Goal: Contribute content: Contribute content

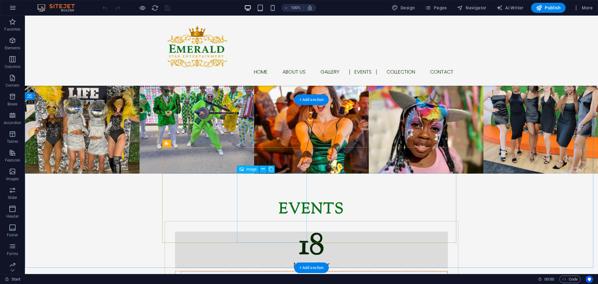
scroll to position [935, 0]
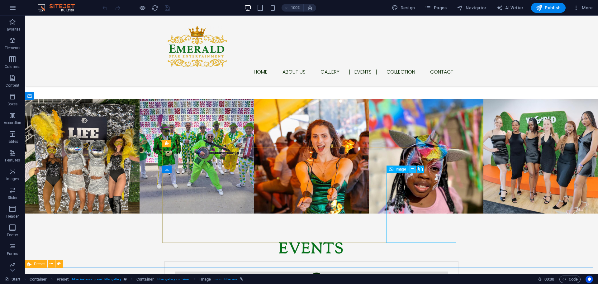
click at [413, 168] on icon at bounding box center [412, 169] width 3 height 7
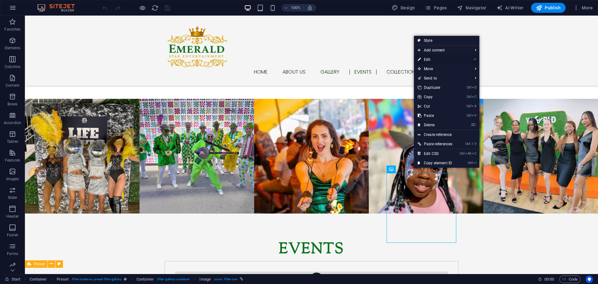
click at [435, 57] on link "⏎ Edit" at bounding box center [435, 59] width 42 height 9
select select "%"
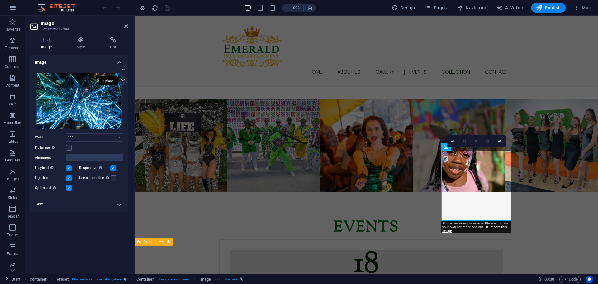
click at [123, 79] on div "Upload" at bounding box center [122, 80] width 9 height 9
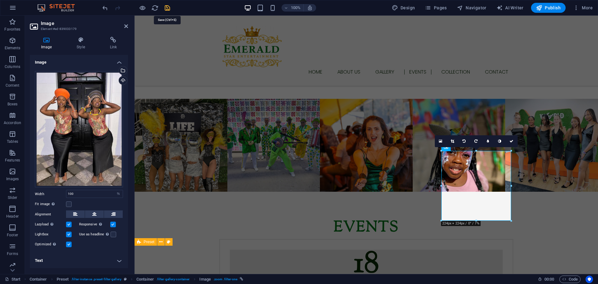
click at [169, 9] on icon "save" at bounding box center [167, 7] width 7 height 7
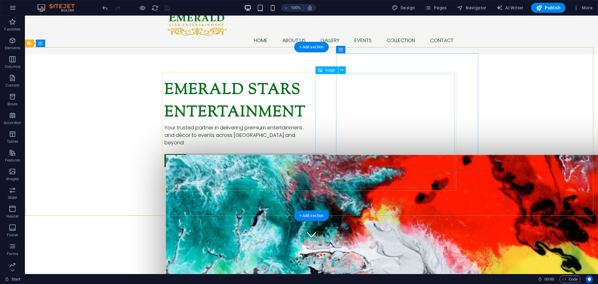
scroll to position [31, 0]
drag, startPoint x: 328, startPoint y: 84, endPoint x: 366, endPoint y: 92, distance: 38.6
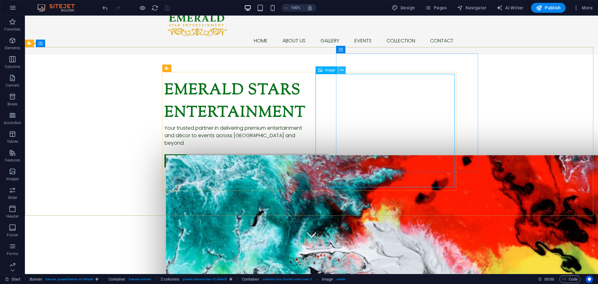
click at [344, 71] on icon at bounding box center [341, 70] width 3 height 7
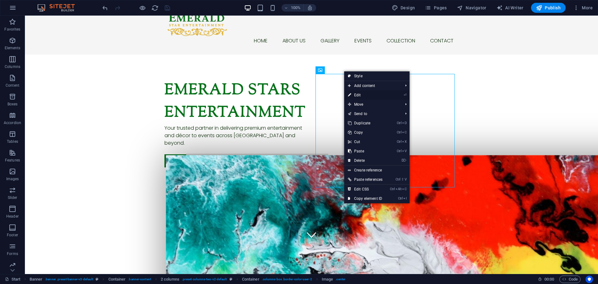
click at [367, 94] on link "⏎ Edit" at bounding box center [365, 94] width 42 height 9
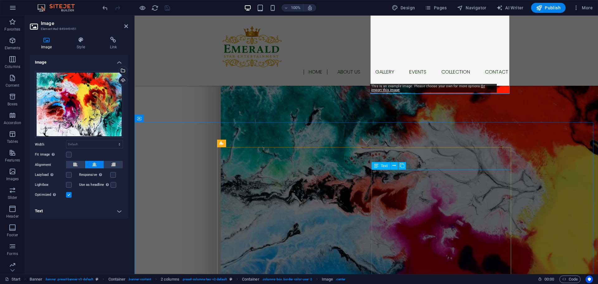
scroll to position [62, 0]
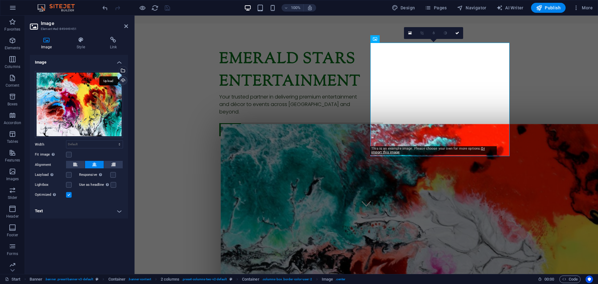
click at [124, 80] on div "Upload" at bounding box center [122, 80] width 9 height 9
click at [118, 69] on div "Select files from the file manager, stock photos, or upload file(s)" at bounding box center [97, 70] width 40 height 23
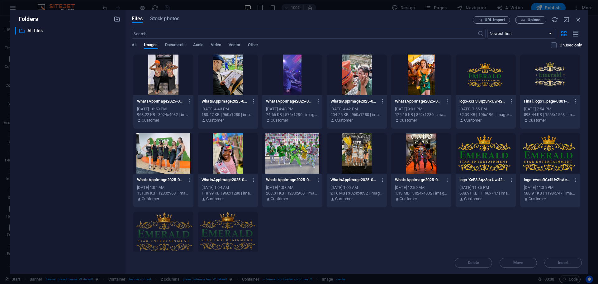
click at [423, 157] on div at bounding box center [421, 153] width 60 height 40
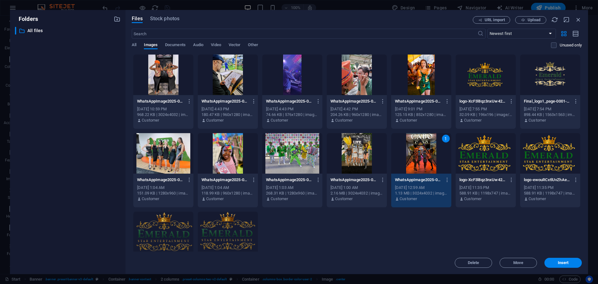
click at [356, 152] on div at bounding box center [357, 153] width 60 height 40
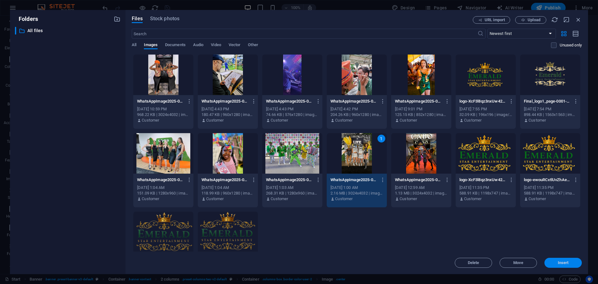
click at [564, 261] on span "Insert" at bounding box center [563, 263] width 11 height 4
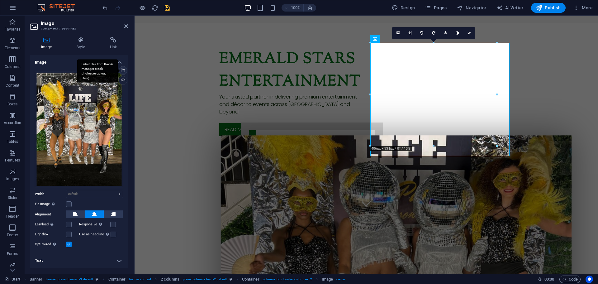
click at [121, 68] on div "Select files from the file manager, stock photos, or upload file(s)" at bounding box center [122, 70] width 9 height 9
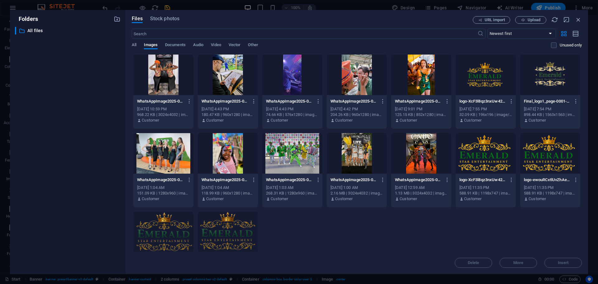
click at [425, 155] on div at bounding box center [421, 153] width 60 height 40
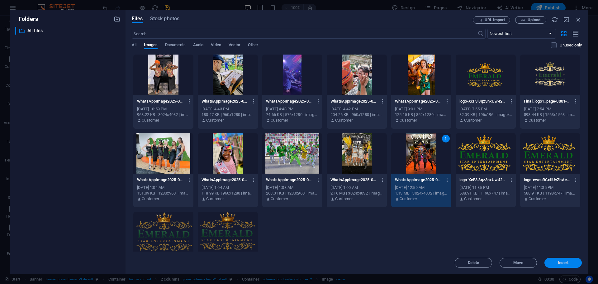
drag, startPoint x: 559, startPoint y: 263, endPoint x: 284, endPoint y: 188, distance: 285.1
click at [559, 263] on span "Insert" at bounding box center [563, 263] width 11 height 4
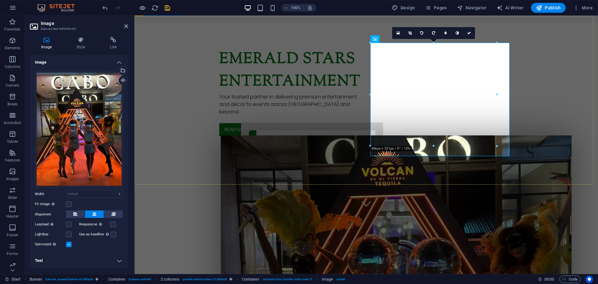
click at [558, 168] on div "Emerald Stars Entertainment Your trusted partner in delivering premium entertai…" at bounding box center [367, 232] width 464 height 418
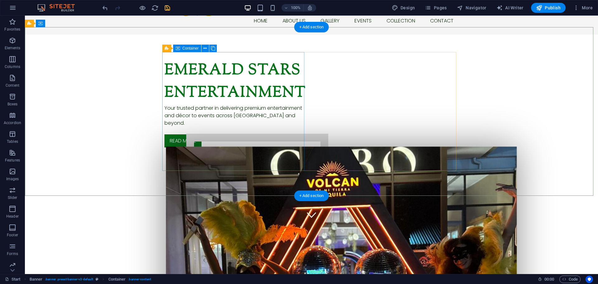
scroll to position [0, 0]
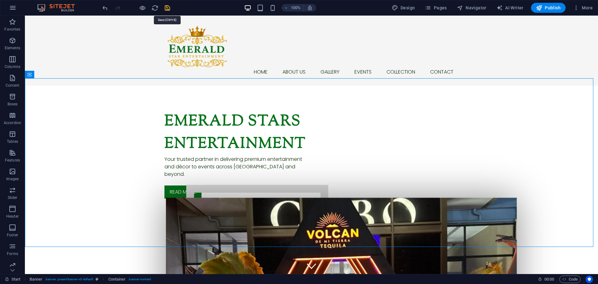
click at [168, 7] on icon "save" at bounding box center [167, 7] width 7 height 7
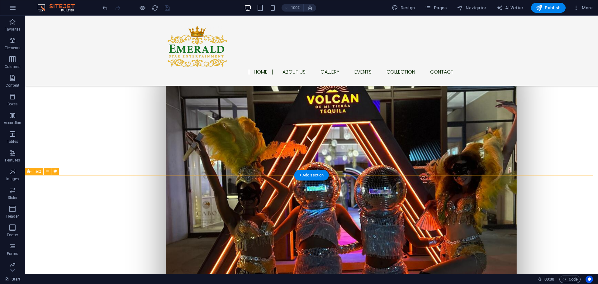
scroll to position [125, 0]
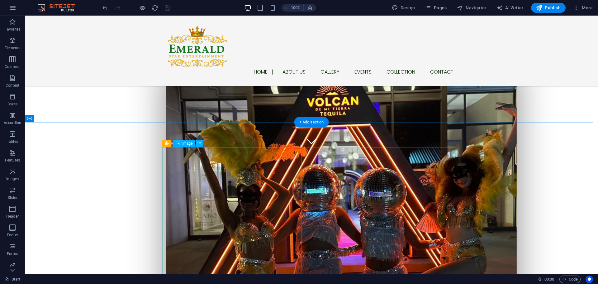
click at [198, 145] on icon at bounding box center [199, 143] width 3 height 7
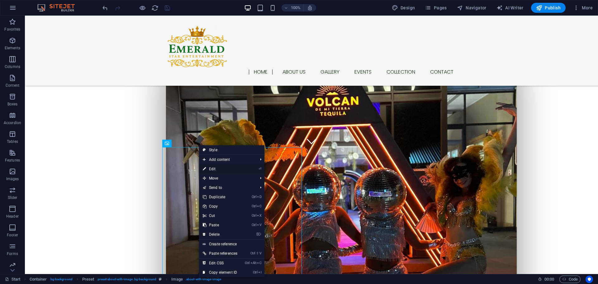
click at [225, 169] on link "⏎ Edit" at bounding box center [220, 168] width 42 height 9
select select "px"
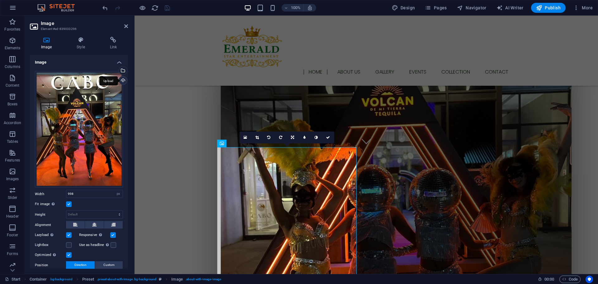
click at [120, 79] on div "Upload" at bounding box center [122, 80] width 9 height 9
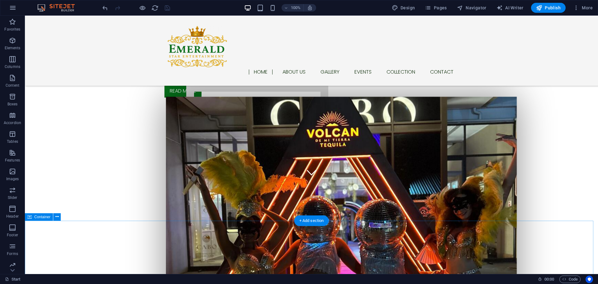
scroll to position [0, 0]
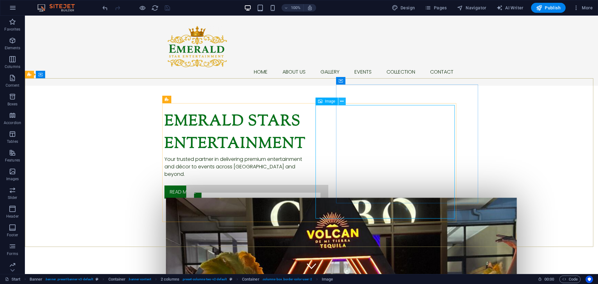
click at [342, 99] on icon at bounding box center [341, 101] width 3 height 7
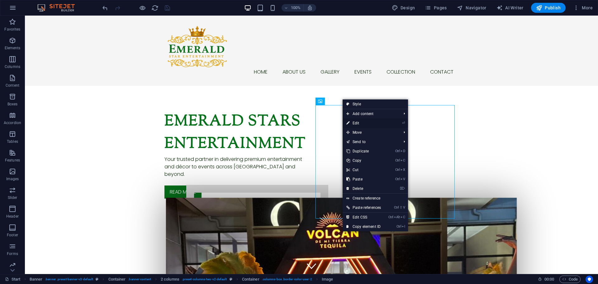
click at [366, 121] on link "⏎ Edit" at bounding box center [364, 122] width 42 height 9
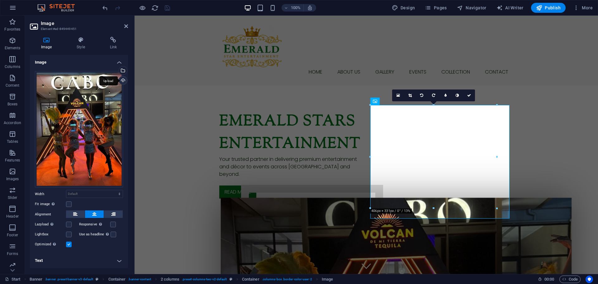
click at [122, 79] on div "Upload" at bounding box center [122, 80] width 9 height 9
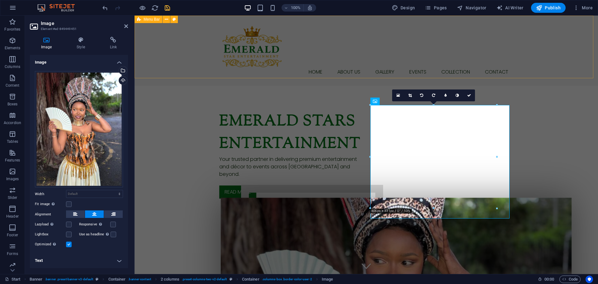
click at [546, 47] on div "Home About us Gallery Events Collection Contact" at bounding box center [367, 51] width 464 height 70
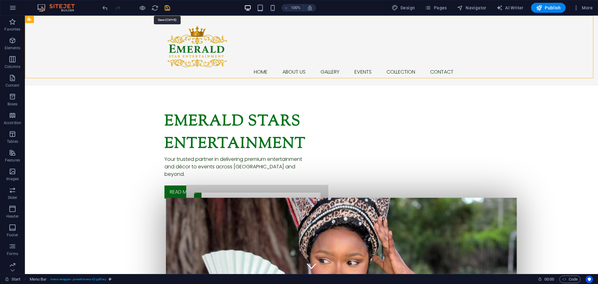
click at [168, 8] on icon "save" at bounding box center [167, 7] width 7 height 7
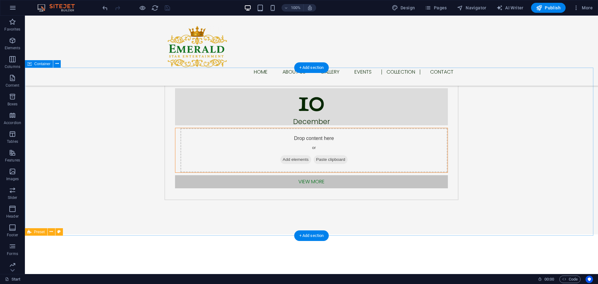
scroll to position [1028, 0]
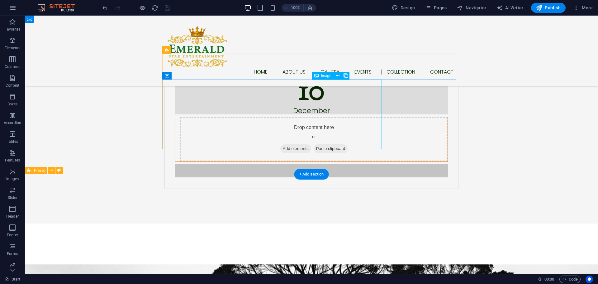
click at [340, 79] on button at bounding box center [337, 75] width 7 height 7
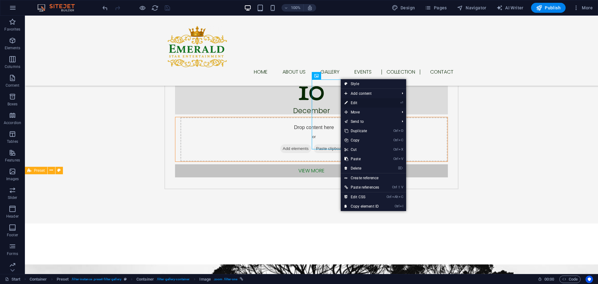
click at [361, 102] on link "⏎ Edit" at bounding box center [362, 102] width 42 height 9
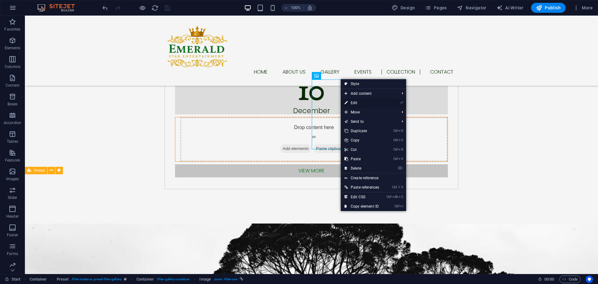
select select "%"
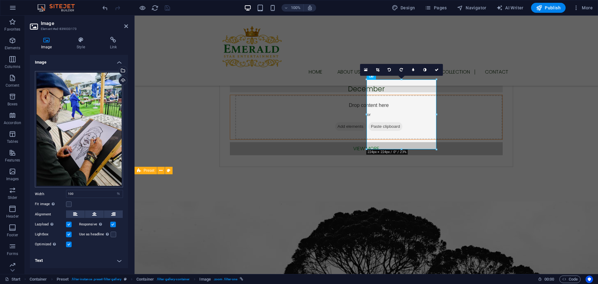
scroll to position [1006, 0]
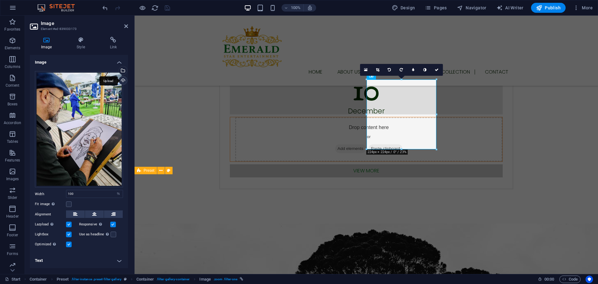
click at [123, 81] on div "Upload" at bounding box center [122, 80] width 9 height 9
click at [122, 82] on div "Upload" at bounding box center [122, 80] width 9 height 9
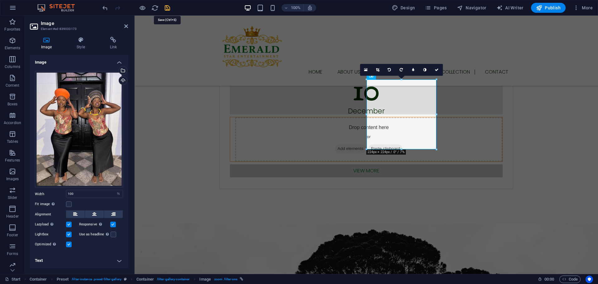
click at [168, 7] on icon "save" at bounding box center [167, 7] width 7 height 7
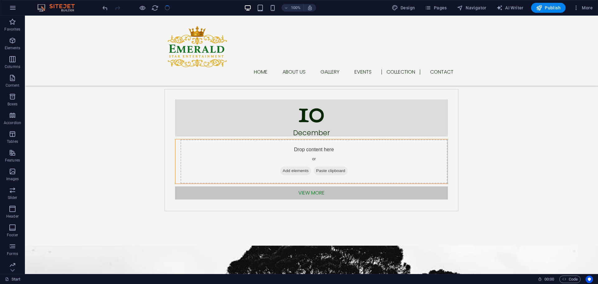
scroll to position [1028, 0]
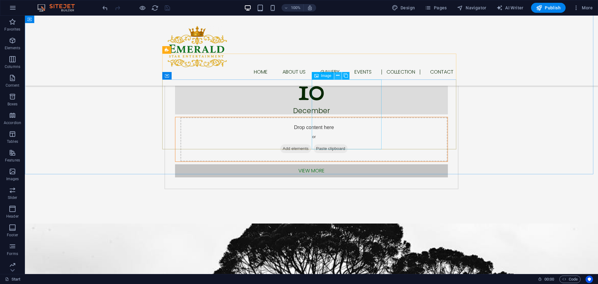
click at [339, 76] on icon at bounding box center [337, 75] width 3 height 7
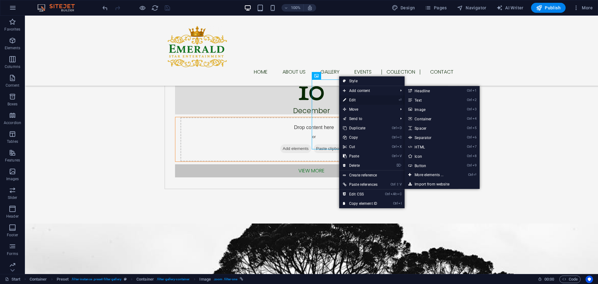
click at [356, 101] on link "⏎ Edit" at bounding box center [360, 99] width 42 height 9
select select "%"
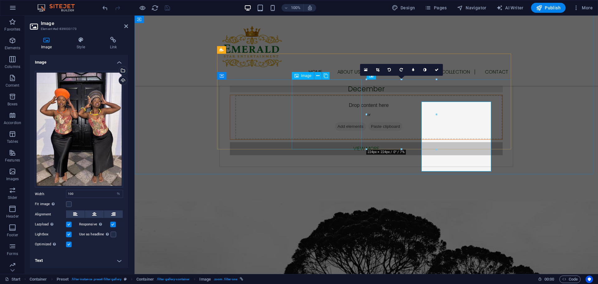
scroll to position [1006, 0]
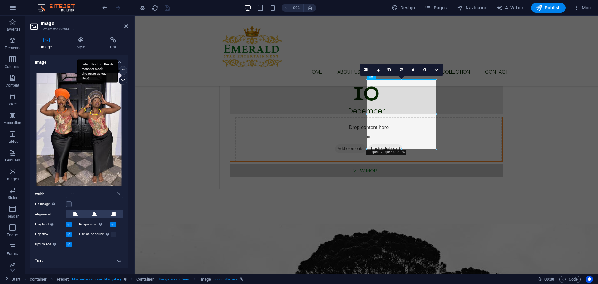
click at [118, 69] on div "Select files from the file manager, stock photos, or upload file(s)" at bounding box center [97, 70] width 40 height 23
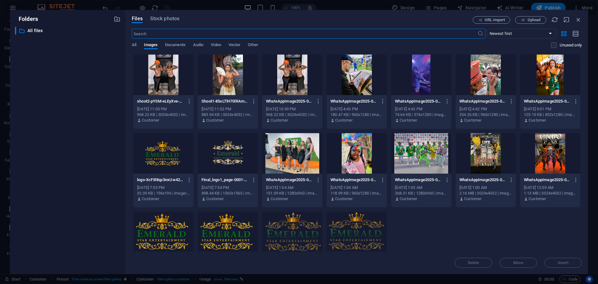
scroll to position [975, 0]
click at [352, 79] on div at bounding box center [357, 75] width 60 height 40
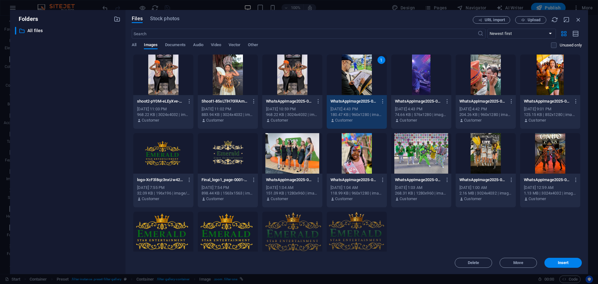
click at [352, 79] on div "1" at bounding box center [357, 75] width 60 height 40
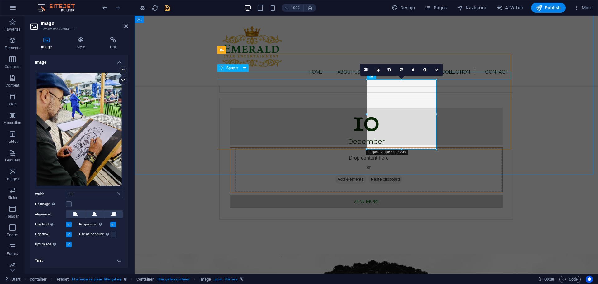
scroll to position [1006, 0]
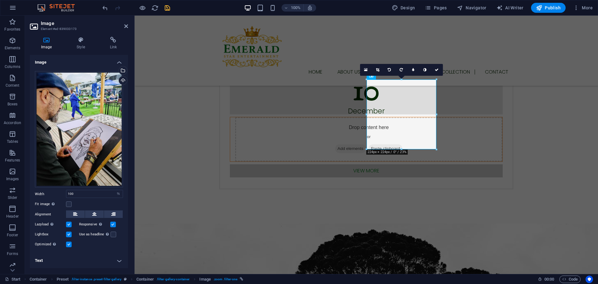
click at [163, 6] on div at bounding box center [136, 8] width 70 height 10
click at [168, 6] on icon "save" at bounding box center [167, 7] width 7 height 7
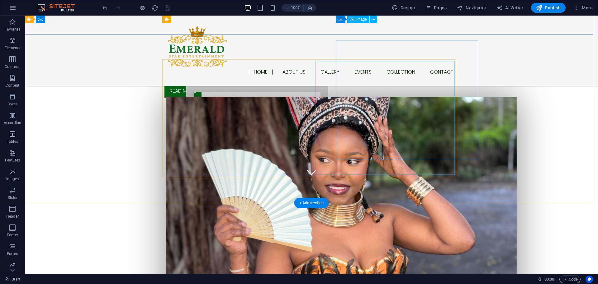
scroll to position [0, 0]
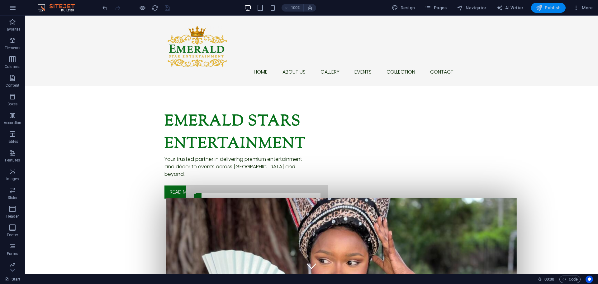
click at [548, 10] on span "Publish" at bounding box center [548, 8] width 25 height 6
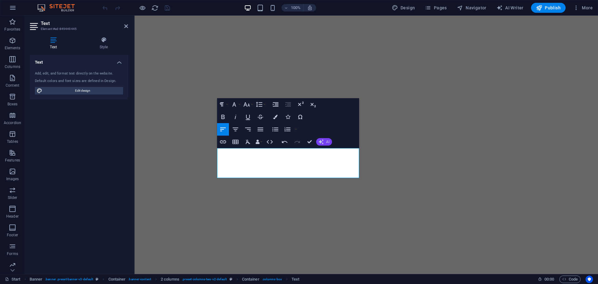
click at [325, 142] on button "AI" at bounding box center [324, 141] width 16 height 7
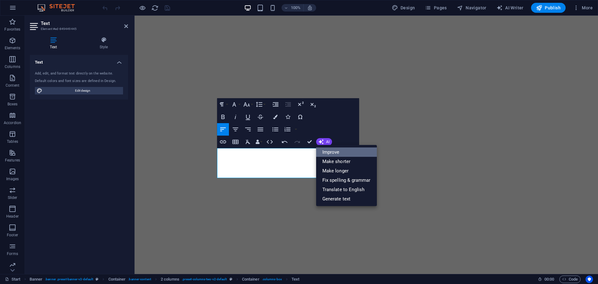
click at [329, 152] on link "Improve" at bounding box center [346, 151] width 61 height 9
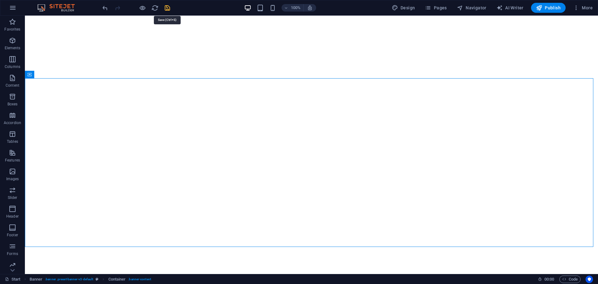
click at [167, 6] on icon "save" at bounding box center [167, 7] width 7 height 7
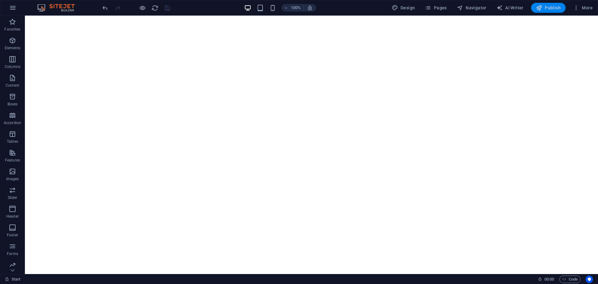
click at [551, 6] on span "Publish" at bounding box center [548, 8] width 25 height 6
